Goal: Task Accomplishment & Management: Manage account settings

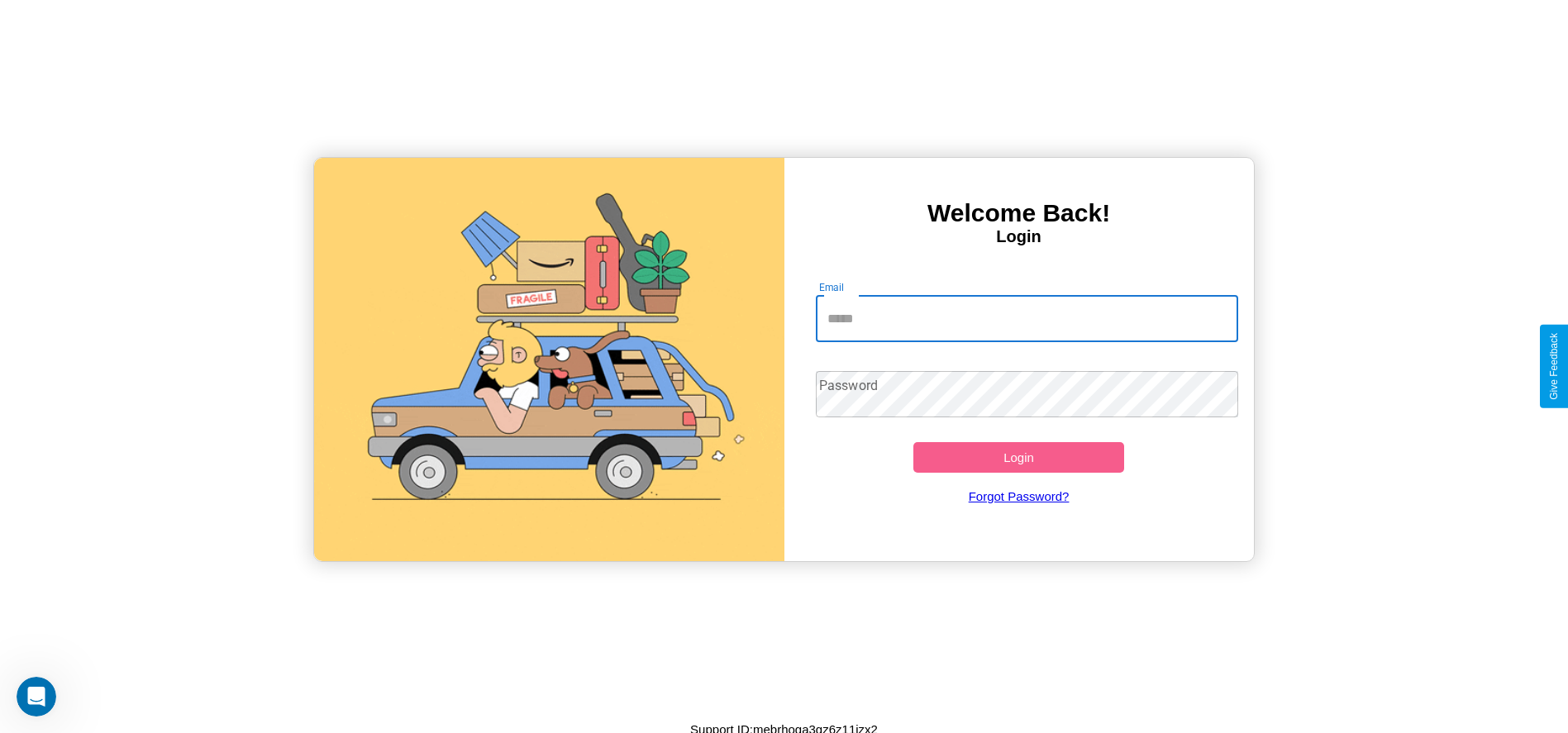
click at [1026, 318] on input "Email" at bounding box center [1027, 319] width 422 height 46
type input "**********"
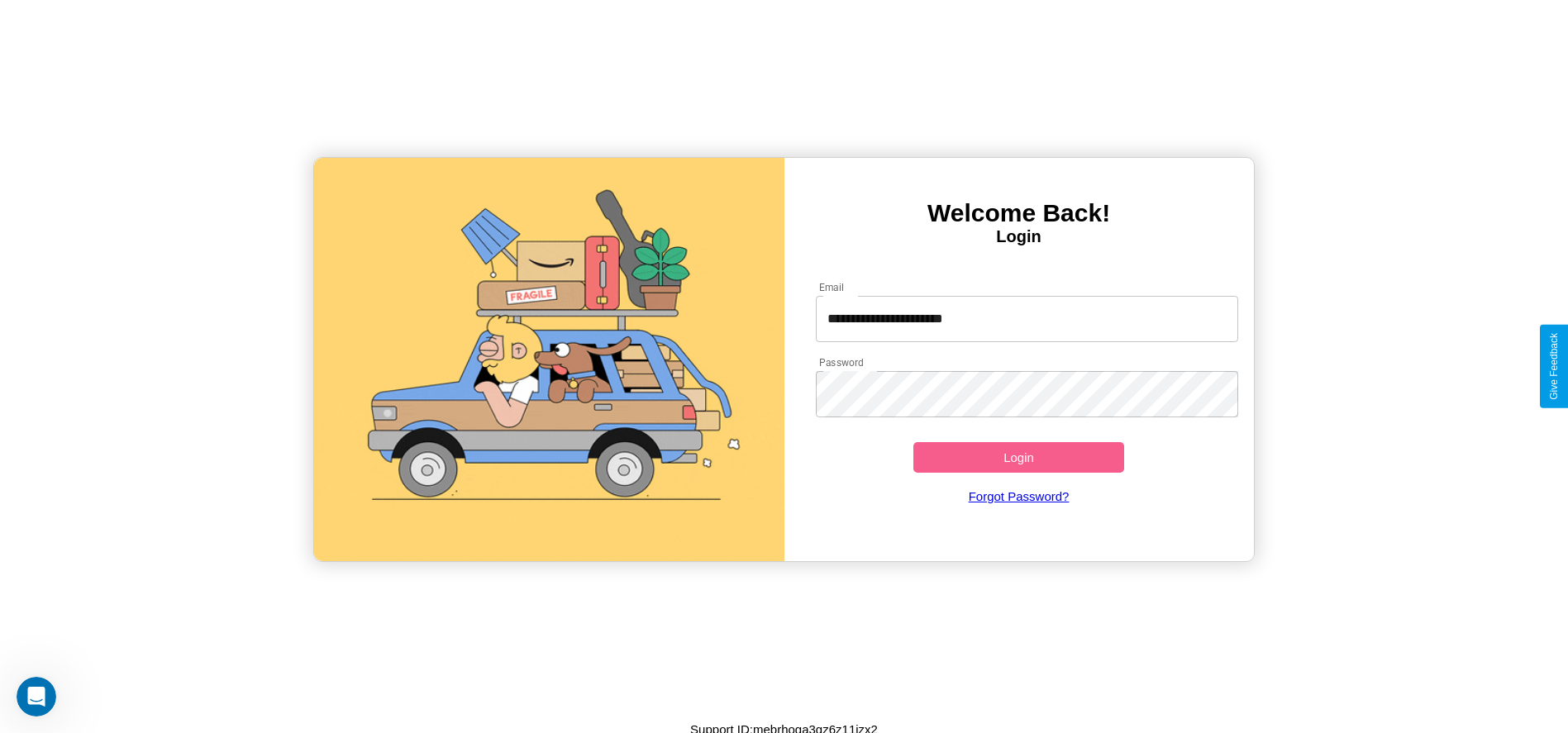
click at [1019, 457] on button "Login" at bounding box center [1019, 457] width 212 height 31
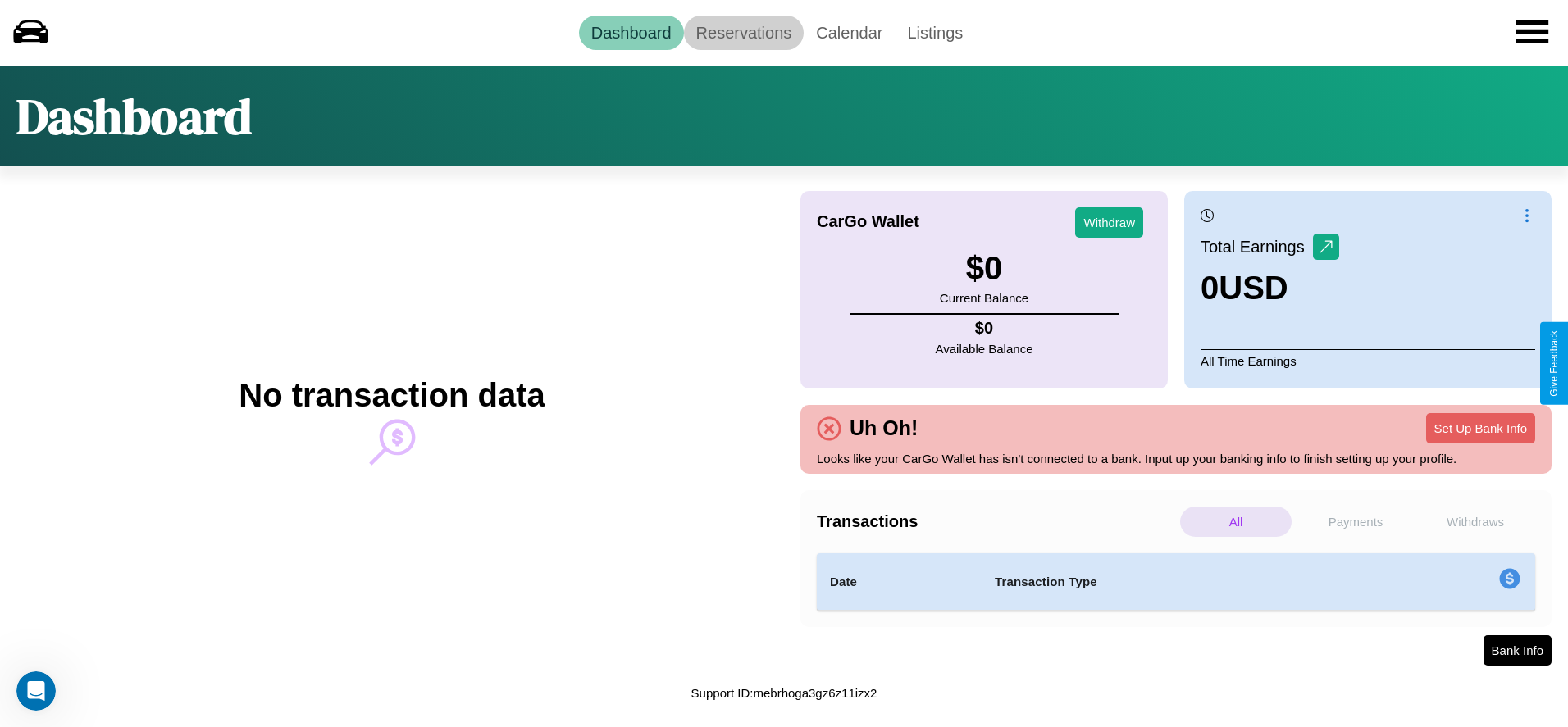
click at [743, 32] on link "Reservations" at bounding box center [744, 32] width 121 height 34
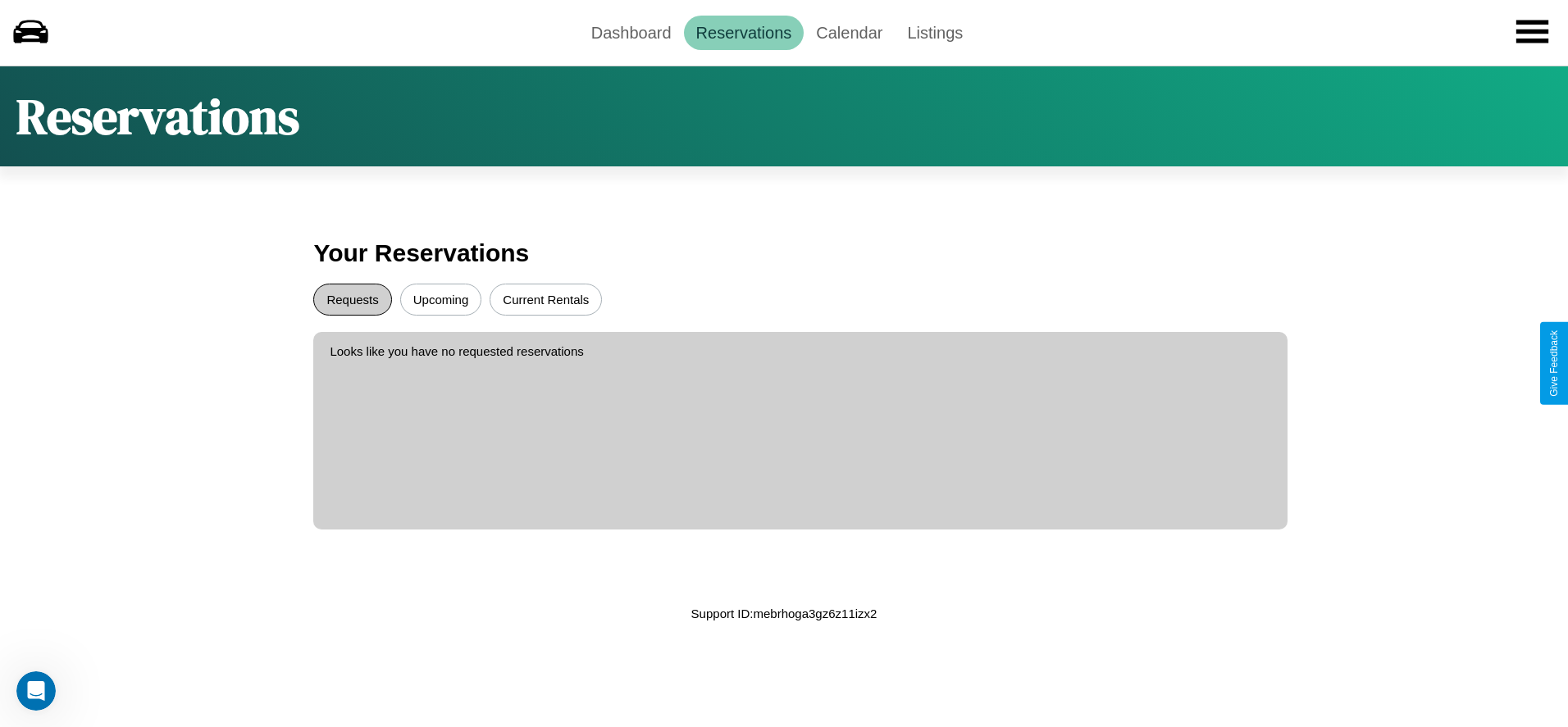
click at [352, 300] on button "Requests" at bounding box center [351, 300] width 78 height 32
click at [545, 300] on button "Current Rentals" at bounding box center [546, 300] width 112 height 32
click at [848, 32] on link "Calendar" at bounding box center [849, 32] width 91 height 34
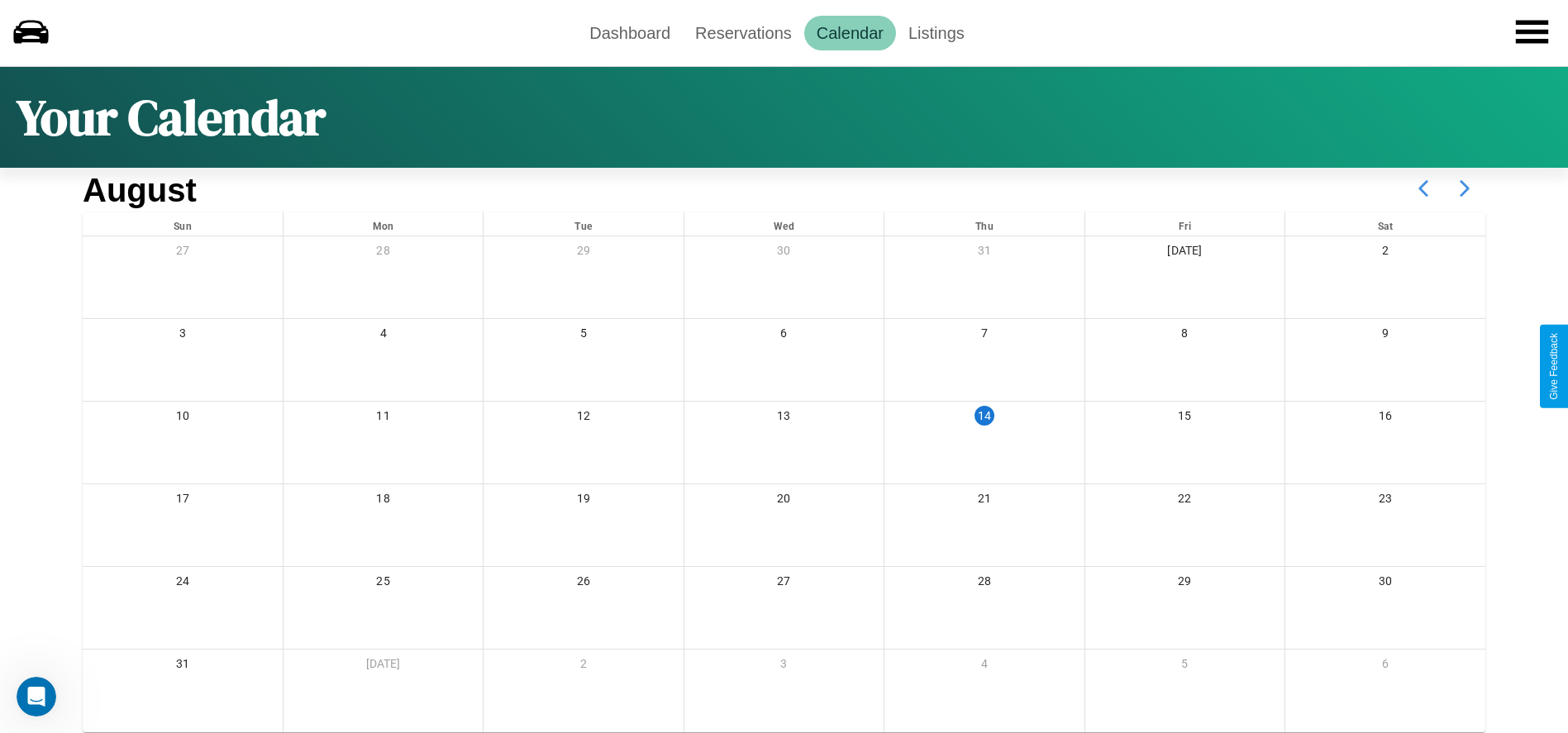
click at [1465, 188] on icon at bounding box center [1465, 188] width 42 height 42
click at [630, 32] on link "Dashboard" at bounding box center [630, 33] width 106 height 34
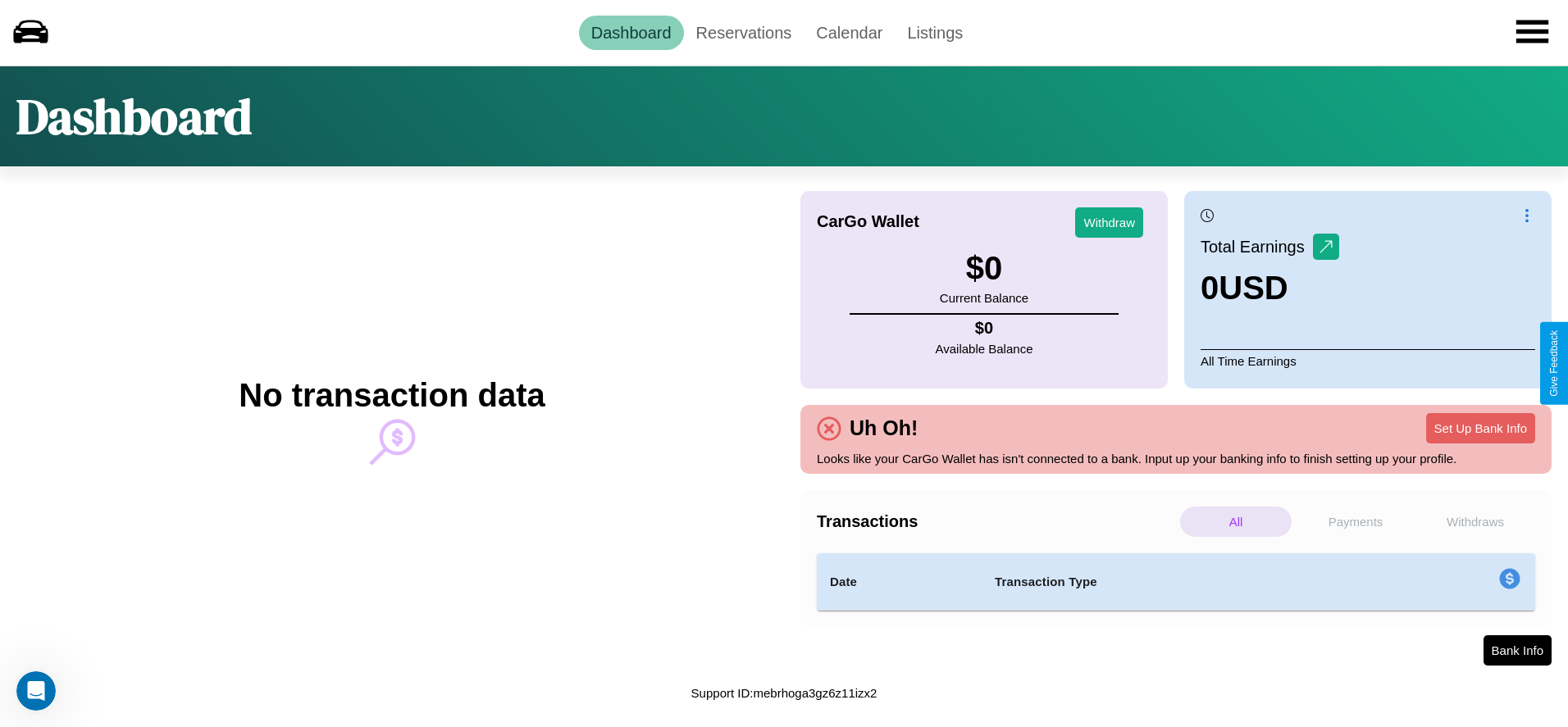
click at [1356, 521] on p "Payments" at bounding box center [1355, 521] width 111 height 31
